Goal: Task Accomplishment & Management: Use online tool/utility

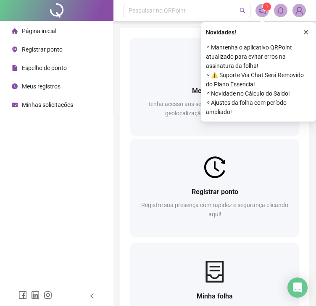
click at [42, 52] on span "Registrar ponto" at bounding box center [42, 49] width 41 height 7
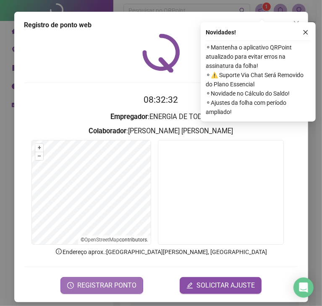
click at [115, 287] on button "REGISTRAR PONTO" at bounding box center [101, 285] width 83 height 17
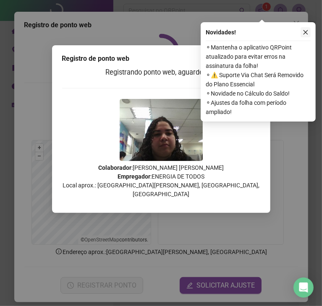
click at [301, 33] on button "button" at bounding box center [305, 32] width 10 height 10
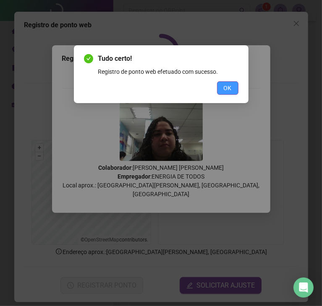
click at [226, 86] on span "OK" at bounding box center [228, 87] width 8 height 9
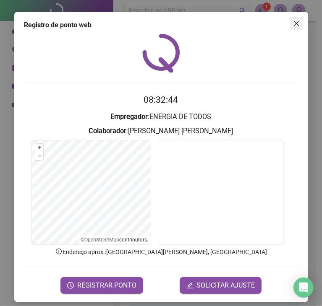
click at [293, 20] on icon "close" at bounding box center [296, 23] width 7 height 7
